Goal: Task Accomplishment & Management: Use online tool/utility

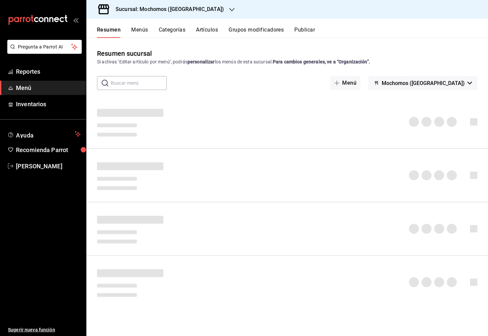
click at [149, 85] on input "text" at bounding box center [139, 82] width 56 height 13
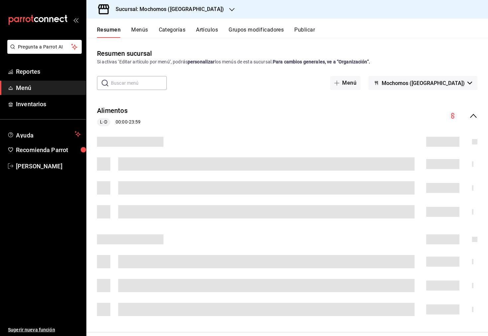
type input "S"
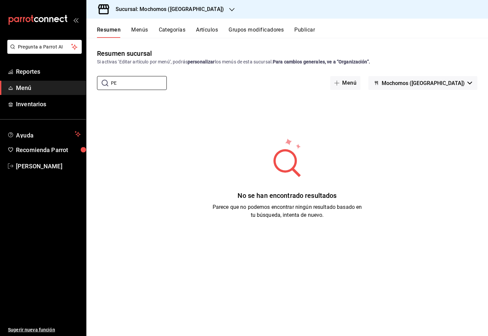
type input "P"
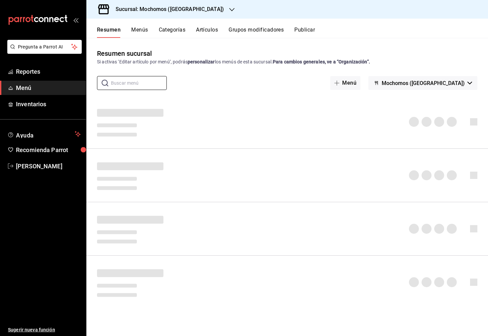
click at [215, 30] on button "Artículos" at bounding box center [207, 32] width 22 height 11
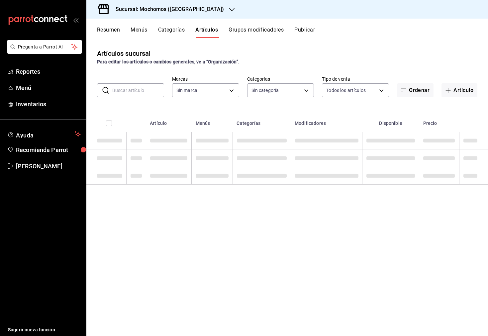
click at [146, 94] on input "text" at bounding box center [138, 90] width 52 height 13
type input "PELLE"
type input "65eb7388-82e4-42fa-8caf-680550c77e6f"
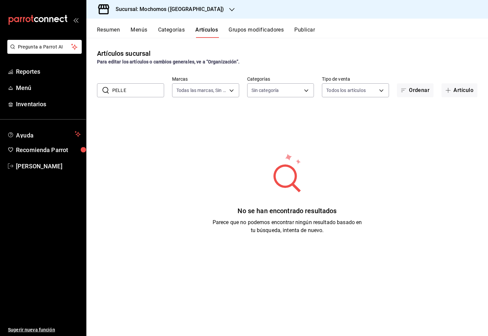
click at [143, 96] on input "PELLE" at bounding box center [138, 90] width 52 height 13
type input "P"
click at [171, 11] on h3 "Sucursal: Mochomos ([GEOGRAPHIC_DATA])" at bounding box center [167, 9] width 114 height 8
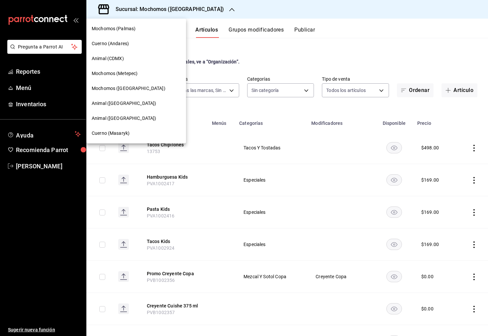
click at [144, 87] on div "Mochomos ([GEOGRAPHIC_DATA])" at bounding box center [136, 88] width 89 height 7
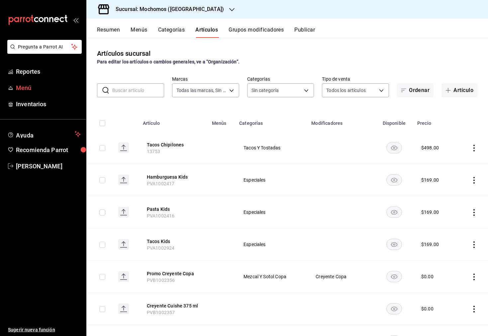
click at [39, 91] on span "Menú" at bounding box center [48, 87] width 65 height 9
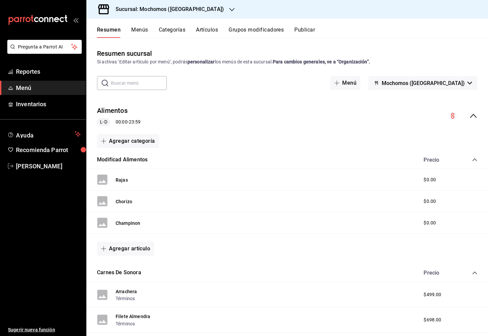
click at [159, 87] on input "text" at bounding box center [139, 82] width 56 height 13
click at [143, 30] on button "Menús" at bounding box center [139, 32] width 17 height 11
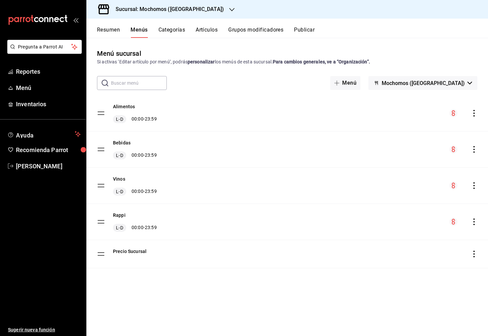
click at [468, 148] on div "menu-maker-table" at bounding box center [463, 149] width 28 height 8
click at [469, 150] on div "menu-maker-table" at bounding box center [463, 149] width 28 height 8
click at [473, 150] on icon "actions" at bounding box center [473, 149] width 7 height 7
click at [415, 189] on span "Previsualizar" at bounding box center [421, 192] width 81 height 7
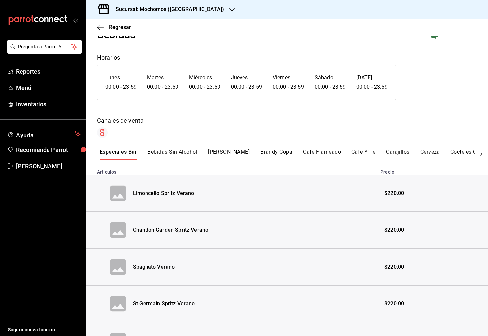
scroll to position [23, 0]
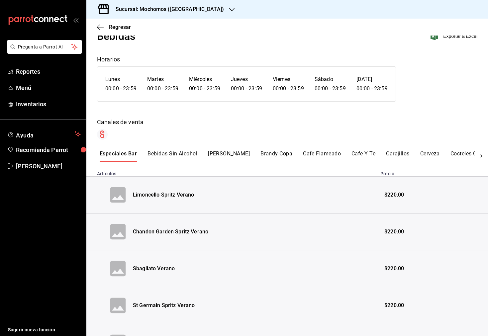
click at [176, 150] on button "Bebidas Sin Alcohol" at bounding box center [172, 155] width 50 height 11
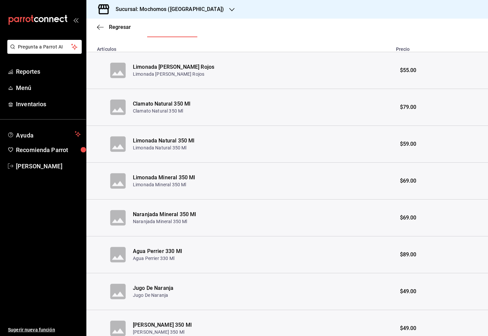
scroll to position [0, 0]
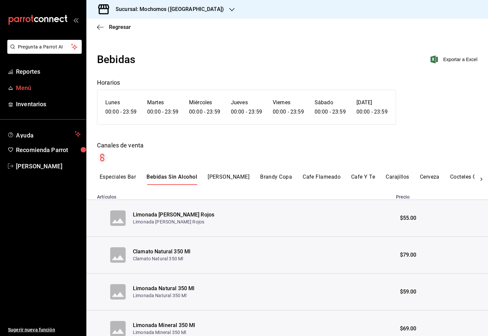
click at [45, 90] on span "Menú" at bounding box center [48, 87] width 65 height 9
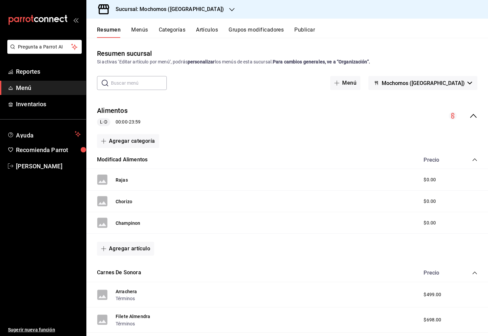
click at [185, 12] on h3 "Sucursal: Mochomos ([GEOGRAPHIC_DATA])" at bounding box center [167, 9] width 114 height 8
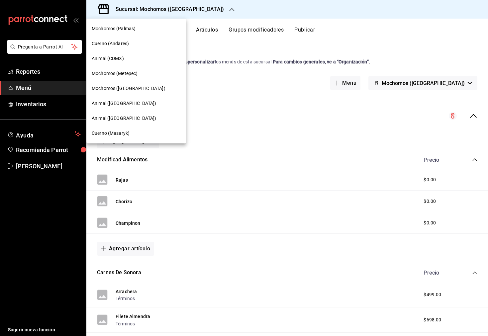
click at [135, 32] on span "Mochomos (Palmas)" at bounding box center [114, 28] width 44 height 7
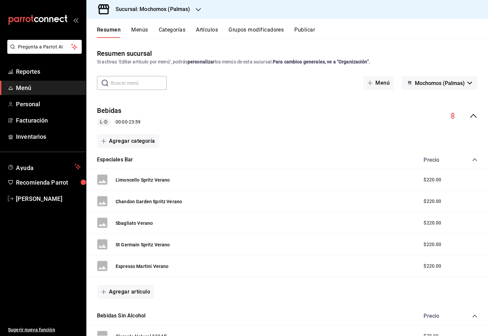
click at [211, 27] on button "Artículos" at bounding box center [207, 32] width 22 height 11
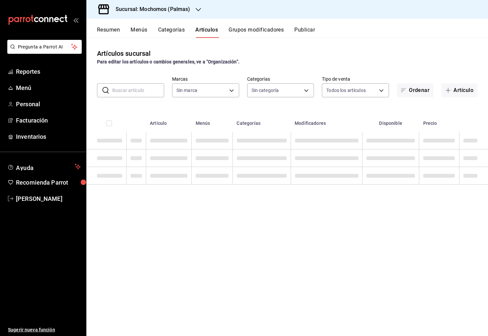
click at [133, 90] on input "text" at bounding box center [138, 90] width 52 height 13
type input "70f98016-ab90-4f26-81e6-ab4884d8d8a0"
type input "bf8485d7-e0cc-45c4-ab71-007f8ecc3e56,b9965cb2-92ec-4840-853f-0e08f184e216,7b542…"
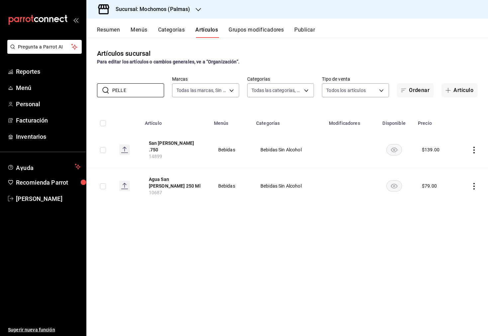
type input "PELLE"
